Goal: Find specific page/section: Find specific page/section

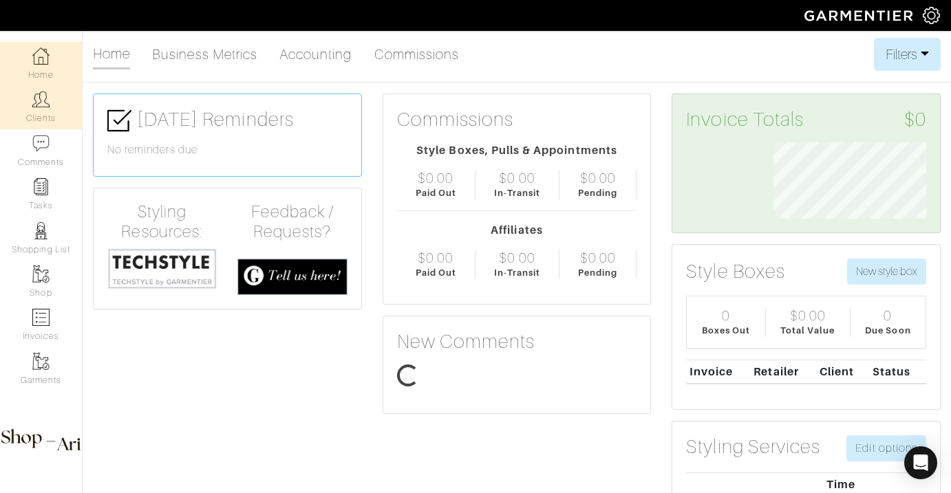
scroll to position [76, 173]
click at [37, 100] on img at bounding box center [40, 99] width 17 height 17
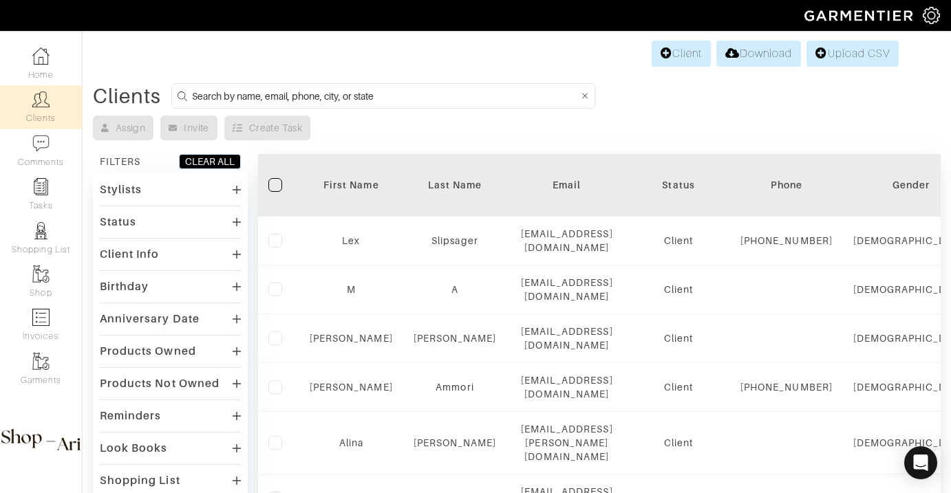
click at [269, 106] on form at bounding box center [383, 95] width 424 height 25
click at [270, 100] on input at bounding box center [385, 95] width 387 height 17
type input "mariel"
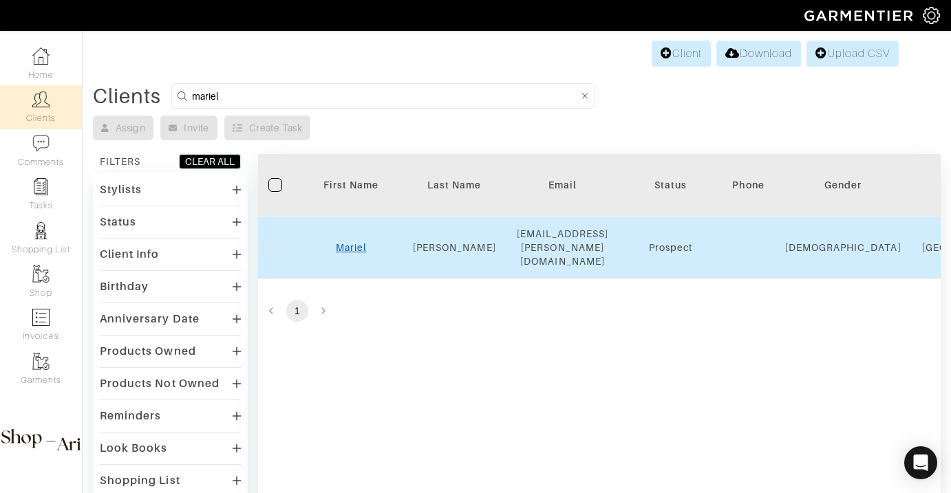
click at [342, 242] on link "Mariel" at bounding box center [351, 247] width 30 height 11
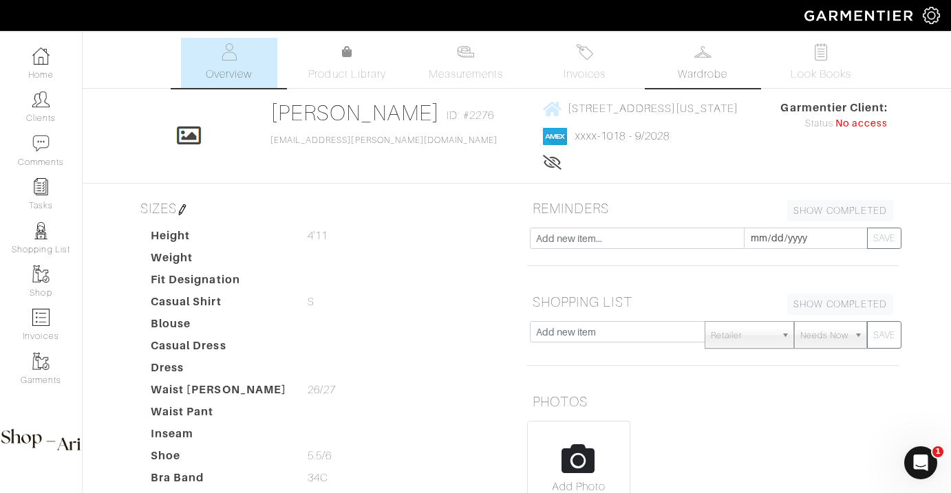
click at [688, 75] on span "Wardrobe" at bounding box center [703, 74] width 50 height 17
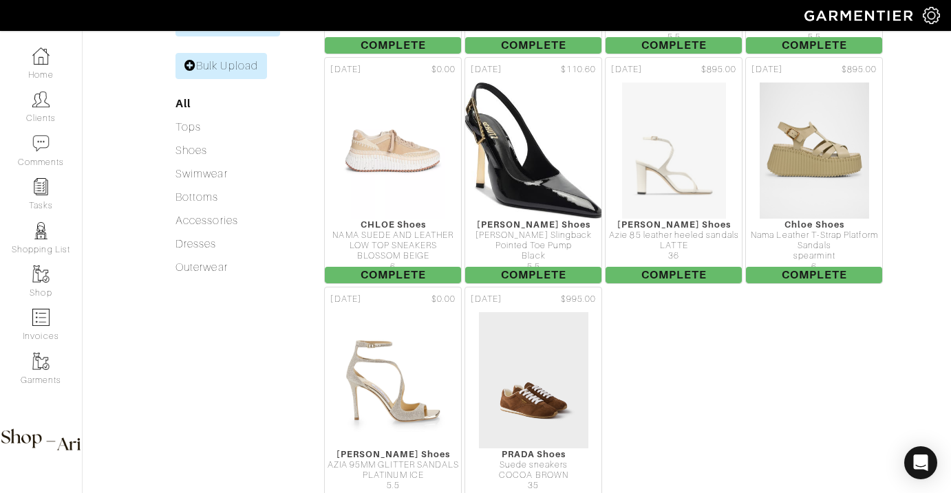
scroll to position [482, 0]
